Goal: Navigation & Orientation: Find specific page/section

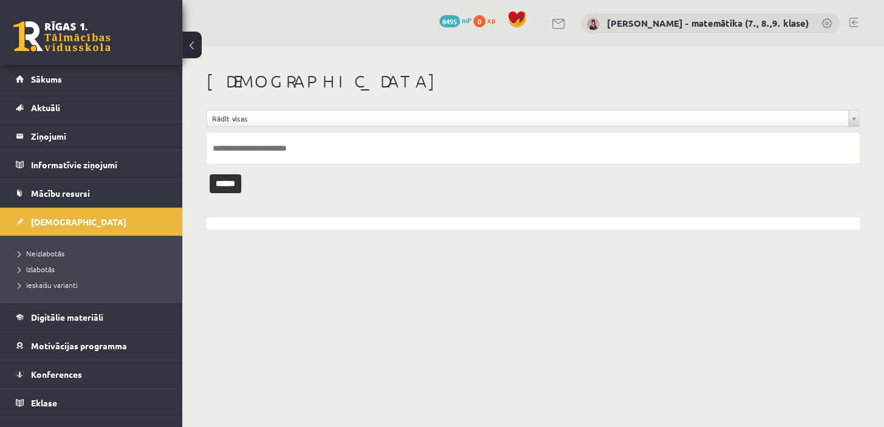
click at [69, 135] on legend "Ziņojumi 0" at bounding box center [99, 136] width 136 height 28
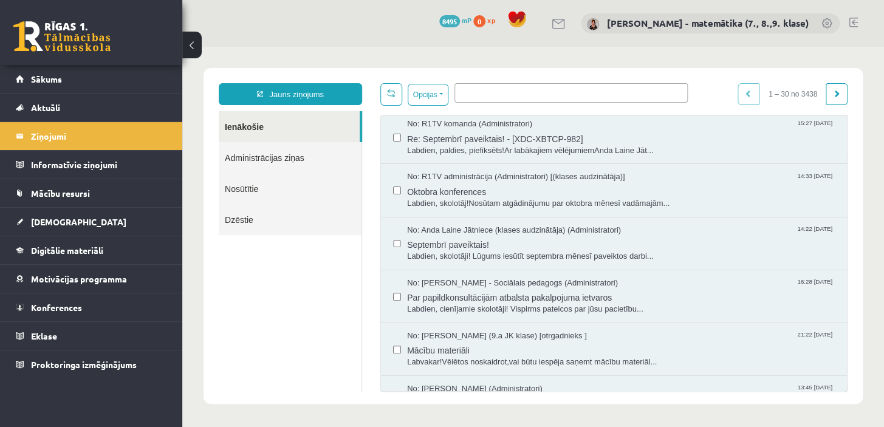
scroll to position [165, 0]
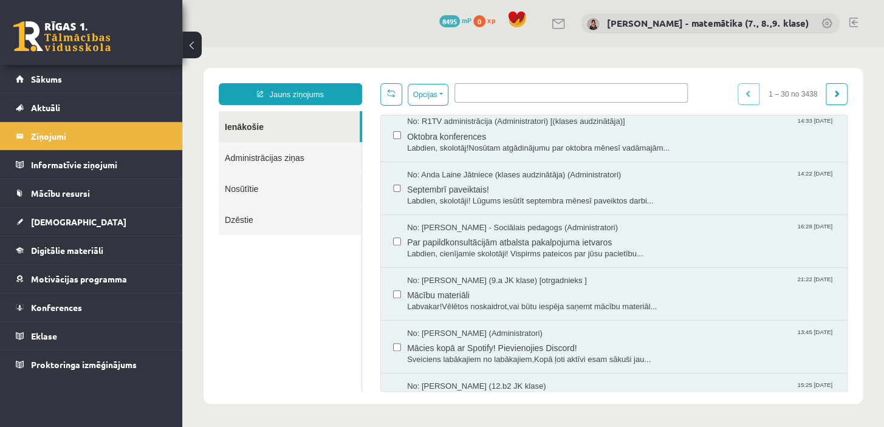
click at [483, 242] on span "Par papildkonsultācijām atbalsta pakalpojuma ietvaros" at bounding box center [621, 240] width 428 height 15
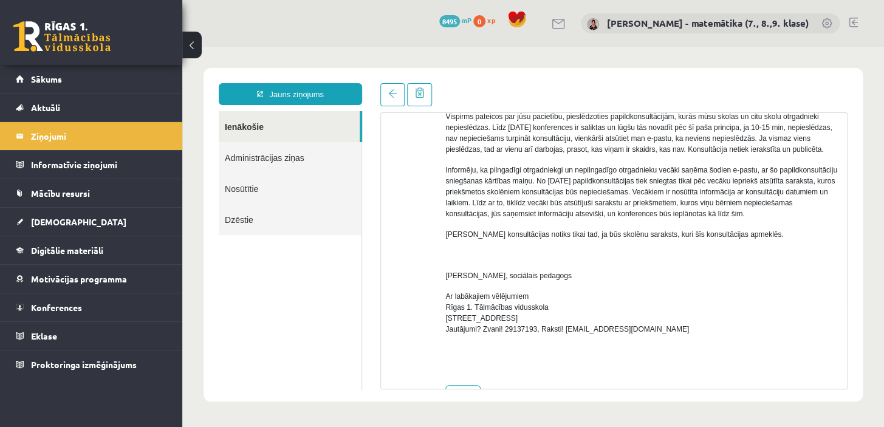
scroll to position [159, 0]
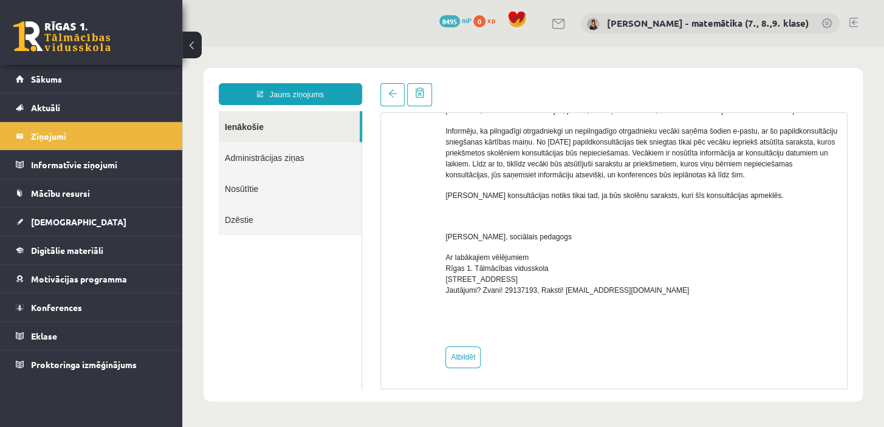
click at [70, 305] on span "Konferences" at bounding box center [56, 307] width 51 height 11
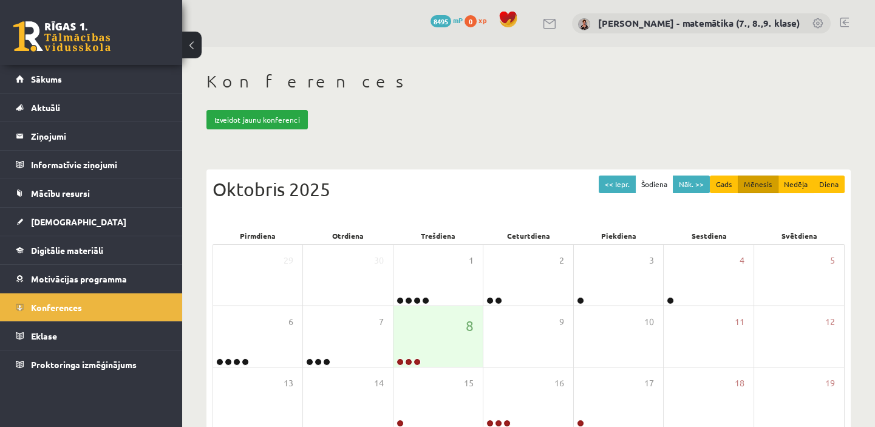
click at [63, 223] on span "[DEMOGRAPHIC_DATA]" at bounding box center [78, 221] width 95 height 11
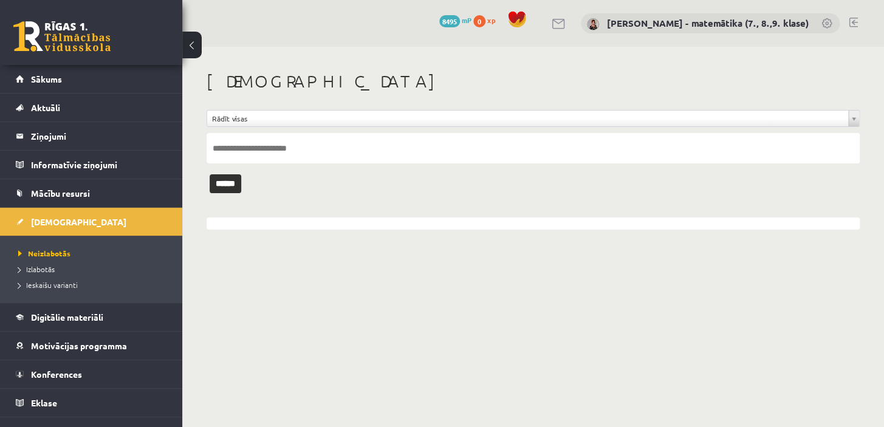
click at [59, 252] on span "Neizlabotās" at bounding box center [44, 253] width 52 height 10
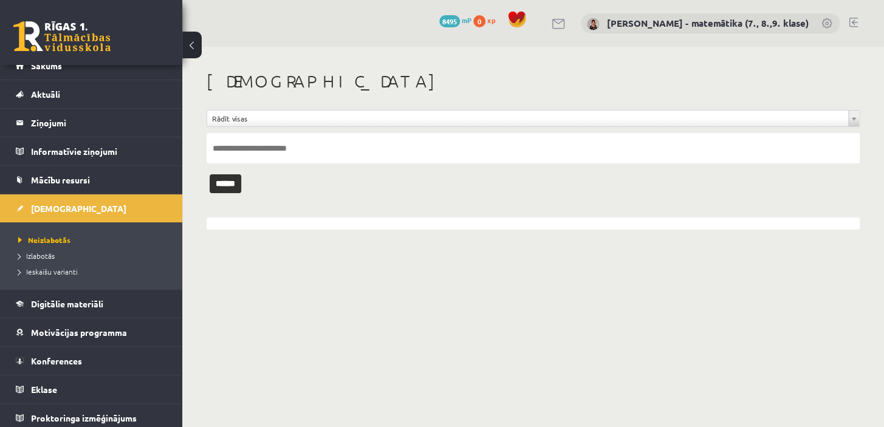
scroll to position [18, 0]
